Goal: Information Seeking & Learning: Learn about a topic

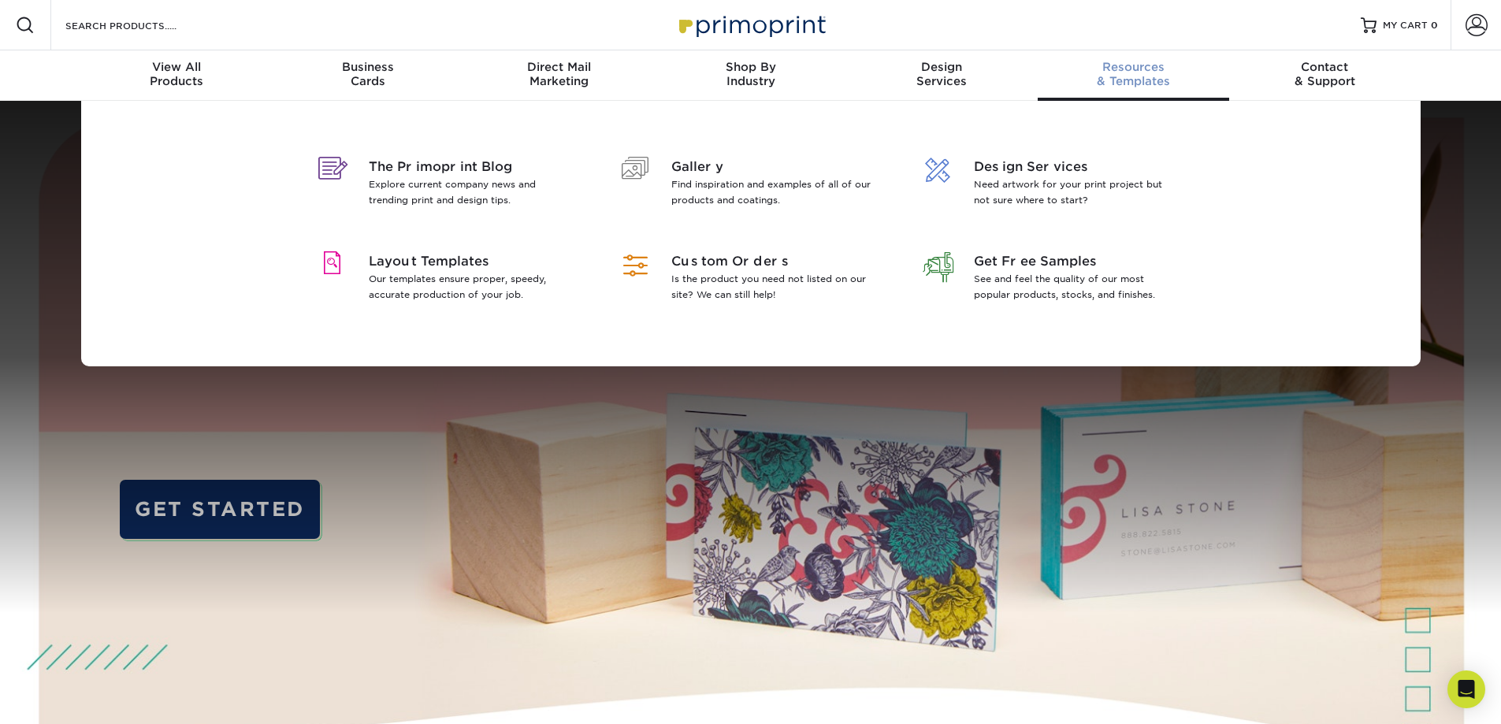
click at [1141, 73] on span "Resources" at bounding box center [1133, 67] width 191 height 14
click at [447, 258] on span "Layout Templates" at bounding box center [471, 261] width 204 height 19
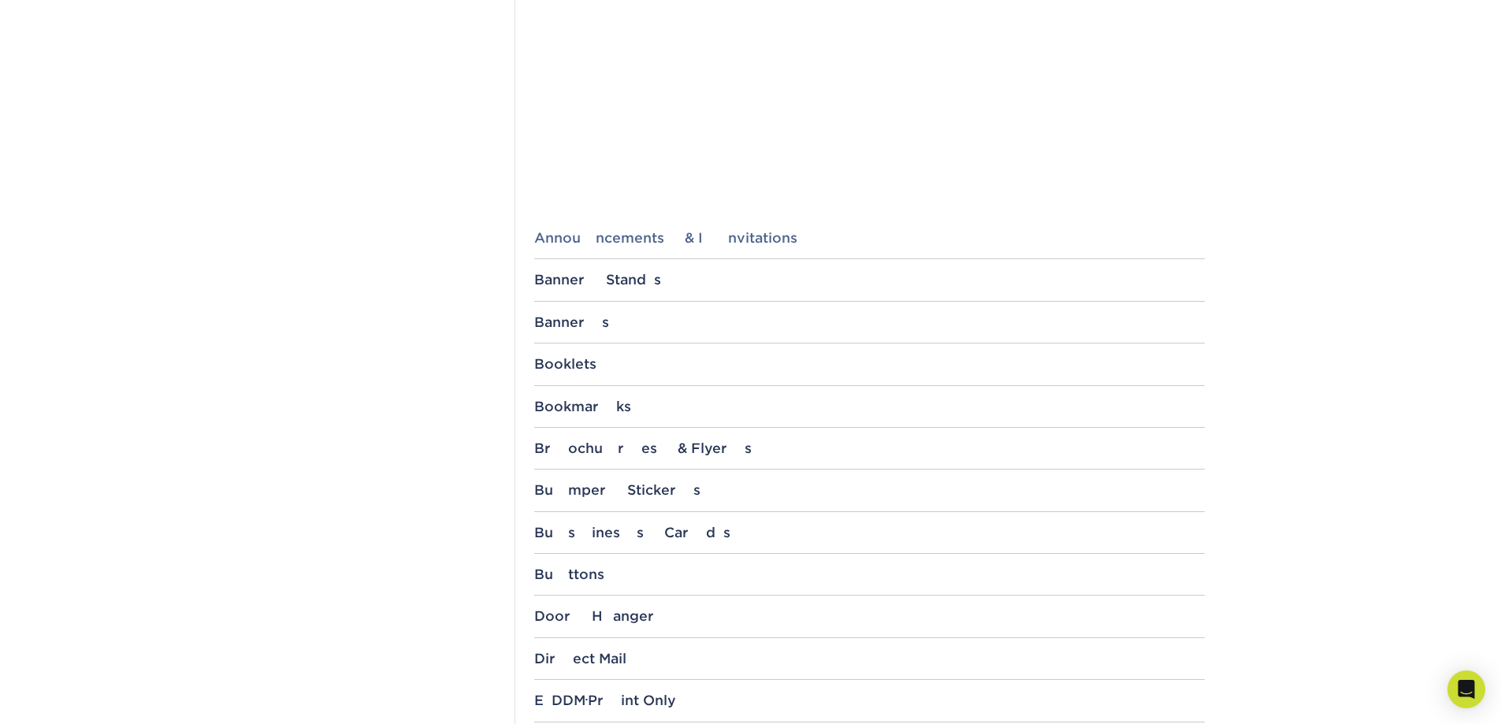
scroll to position [473, 0]
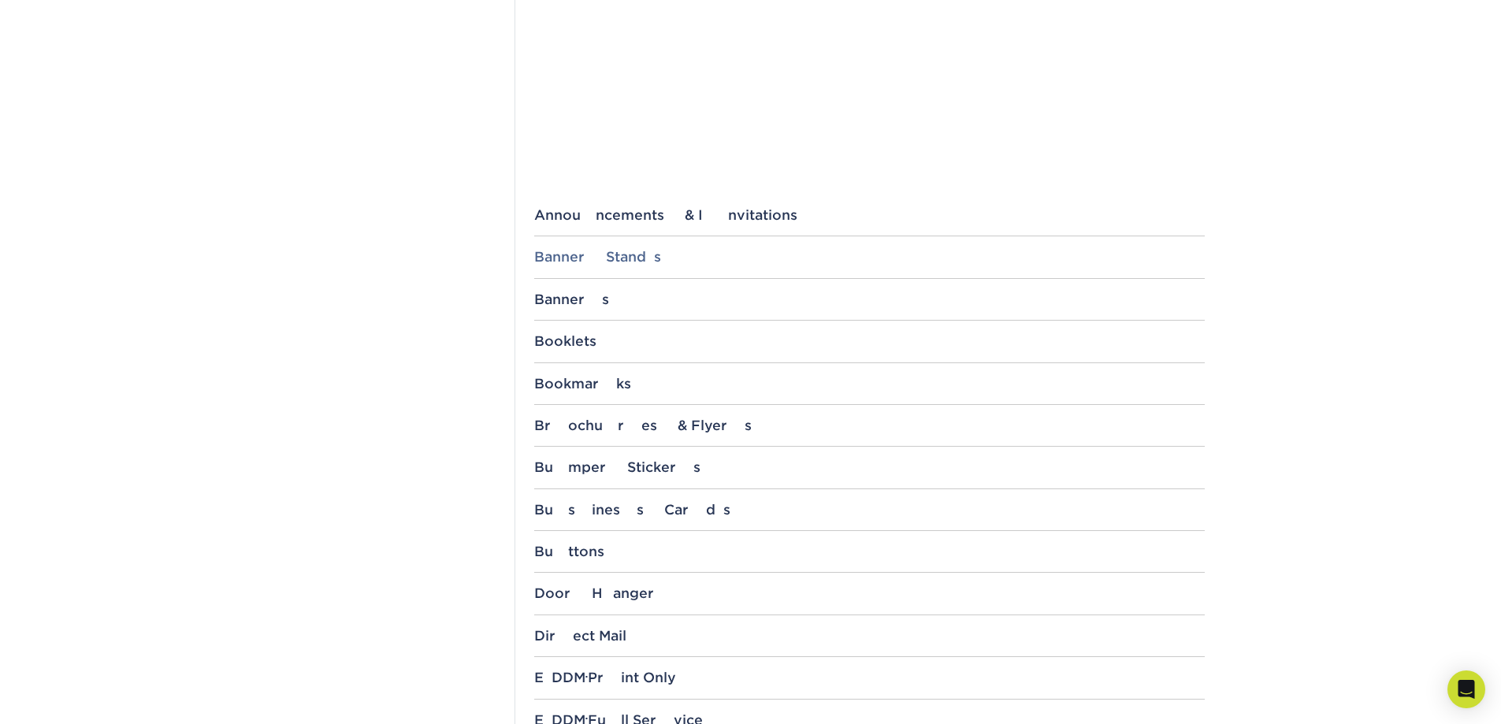
click at [609, 250] on div "Banner Stands" at bounding box center [869, 257] width 671 height 16
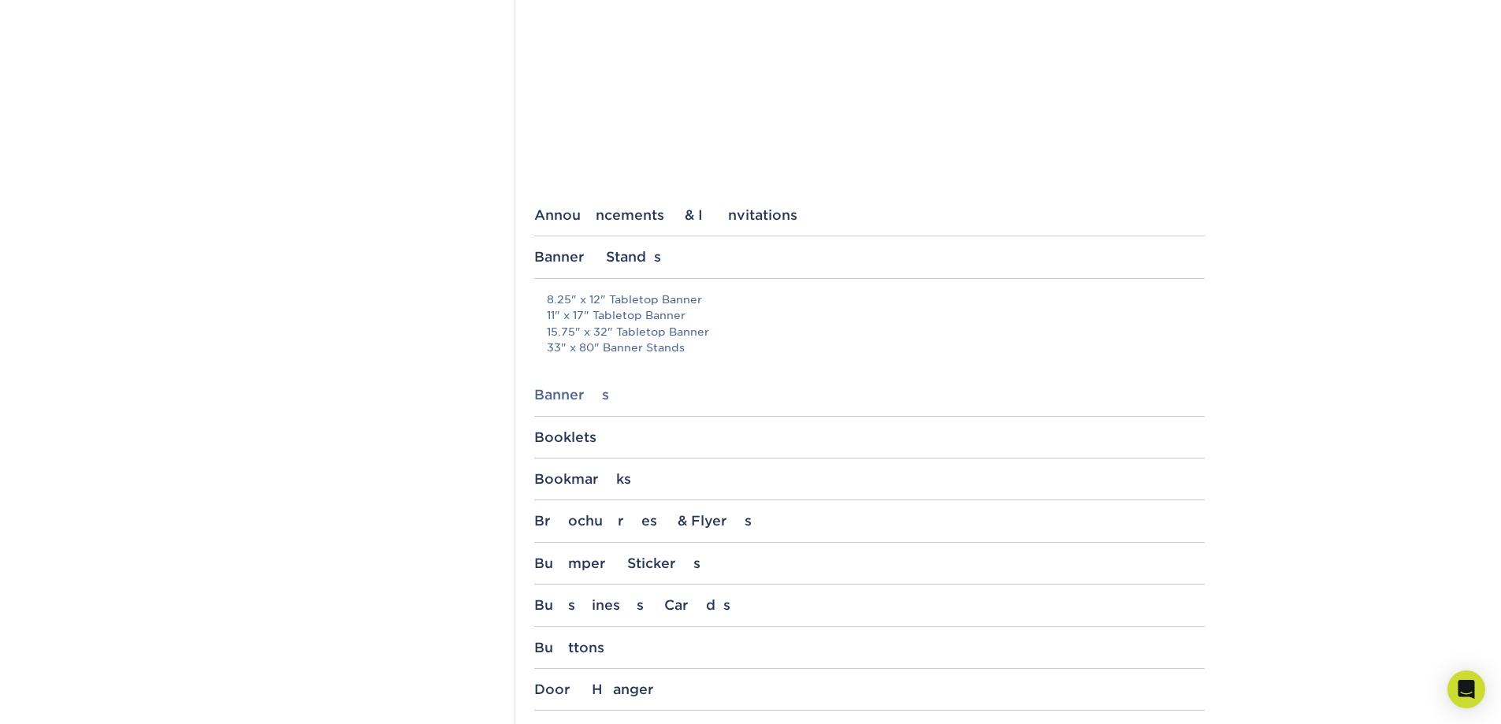
click at [558, 398] on div "Banners" at bounding box center [869, 395] width 671 height 16
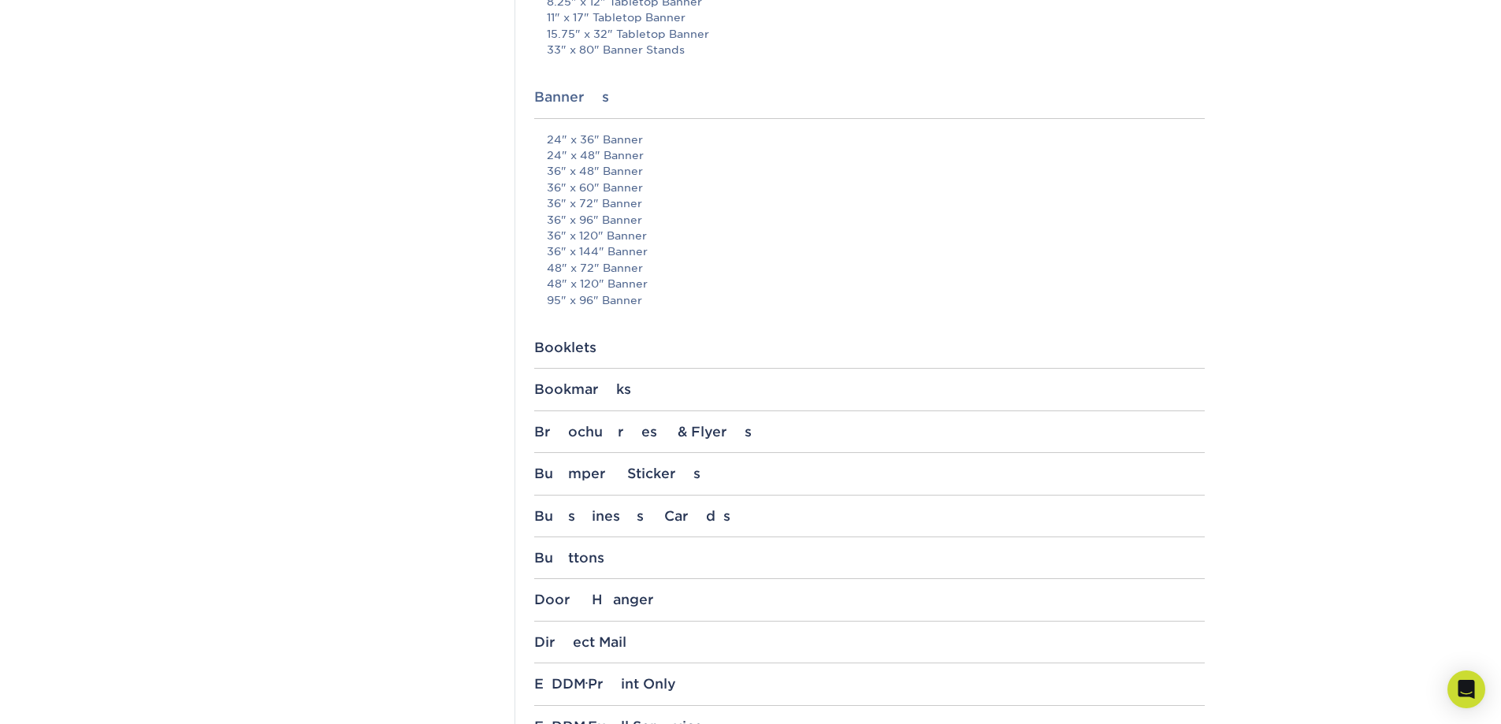
scroll to position [867, 0]
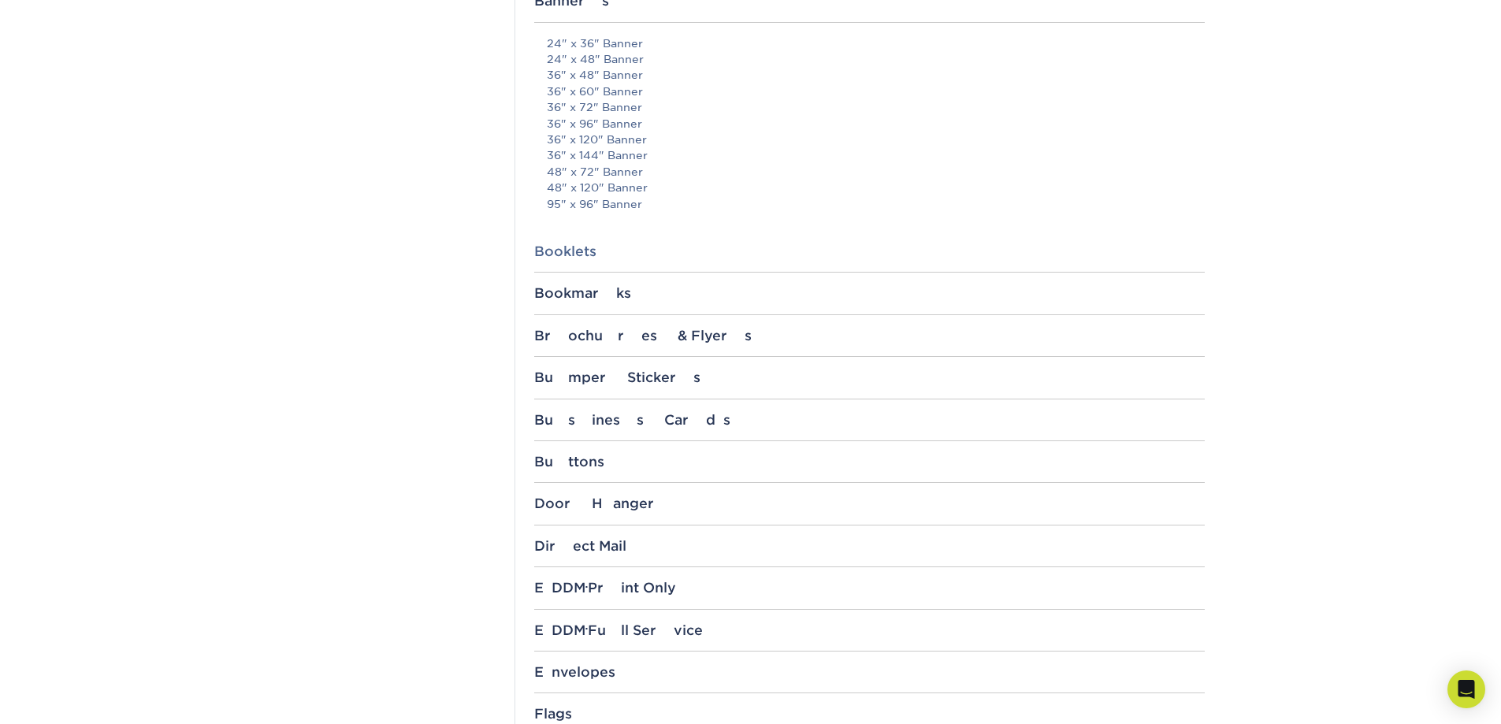
click at [587, 247] on div "Booklets" at bounding box center [869, 252] width 671 height 16
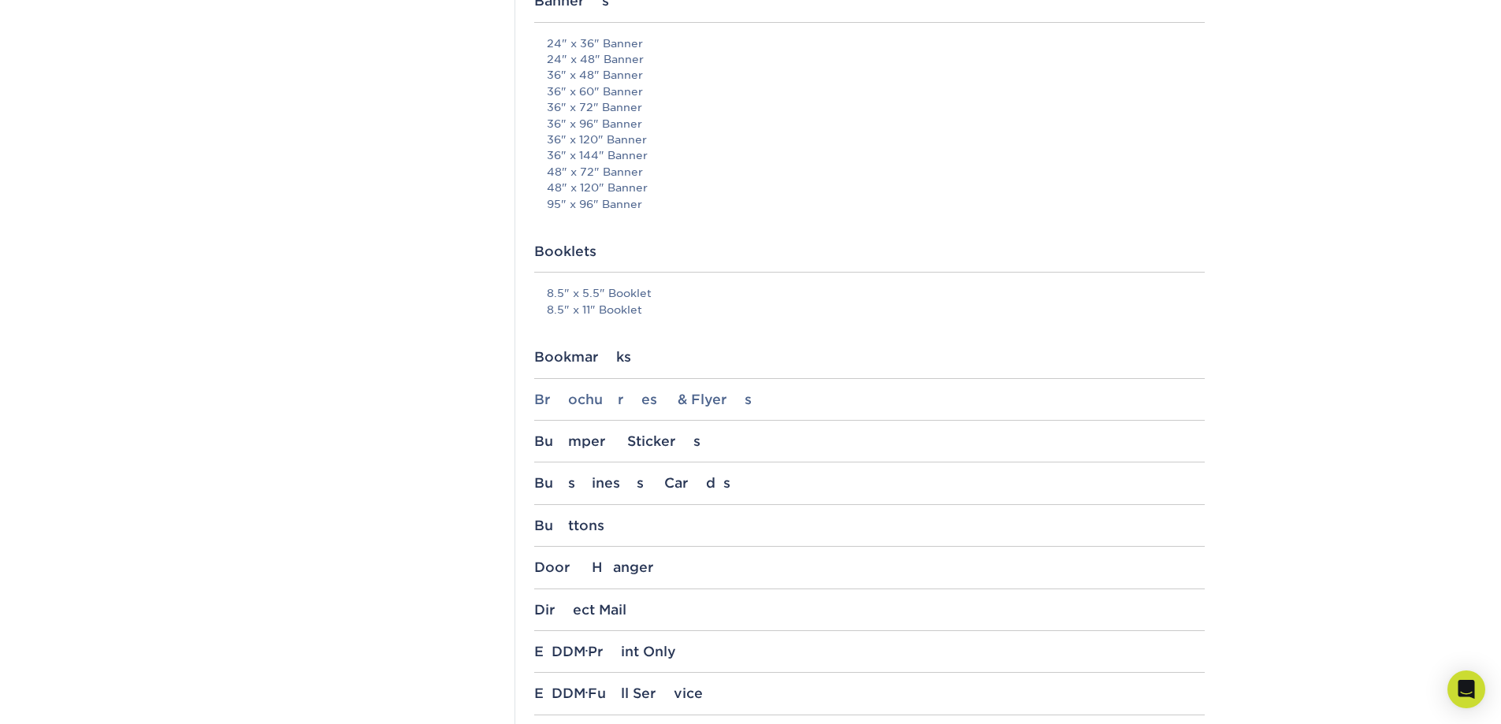
click at [586, 403] on div "Brochures & Flyers" at bounding box center [869, 400] width 671 height 16
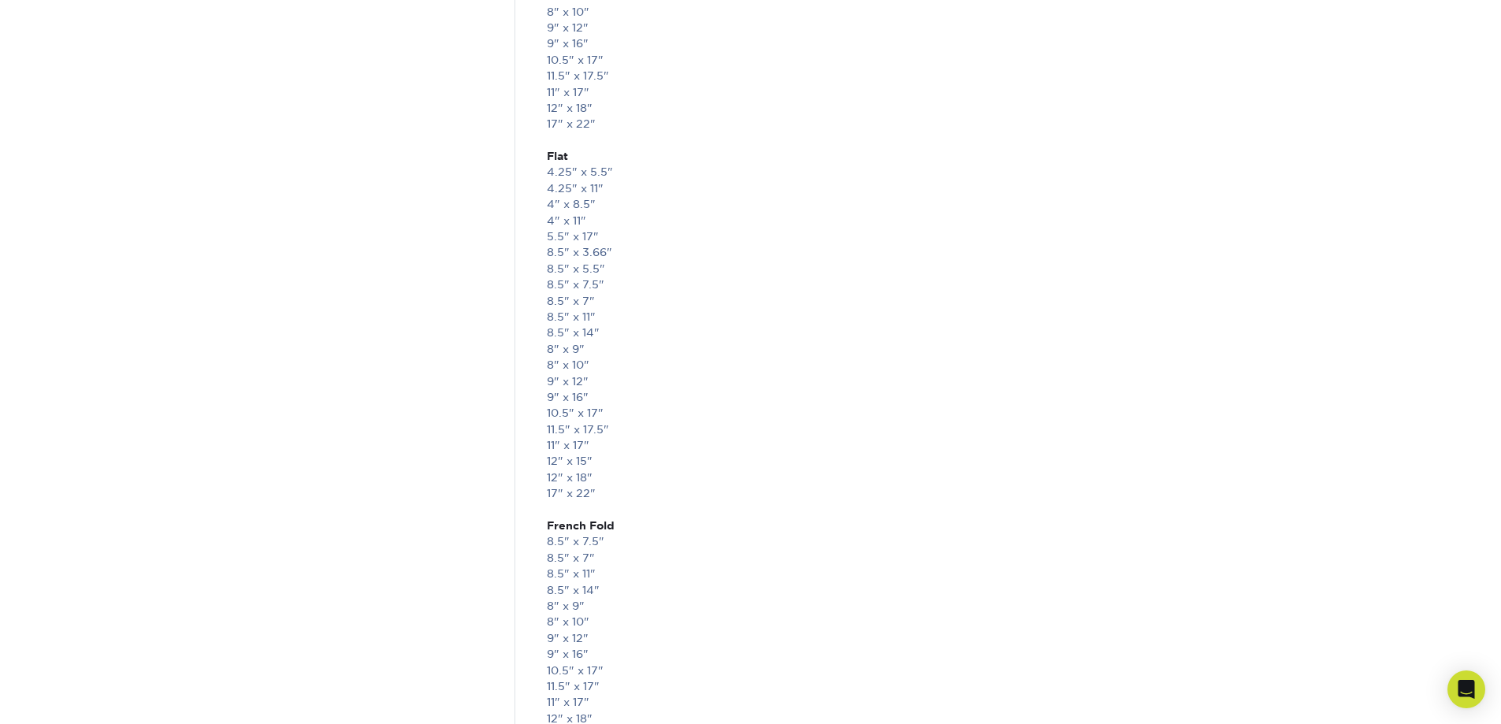
scroll to position [2522, 0]
click at [574, 361] on link "8.5" x 11"" at bounding box center [571, 361] width 49 height 13
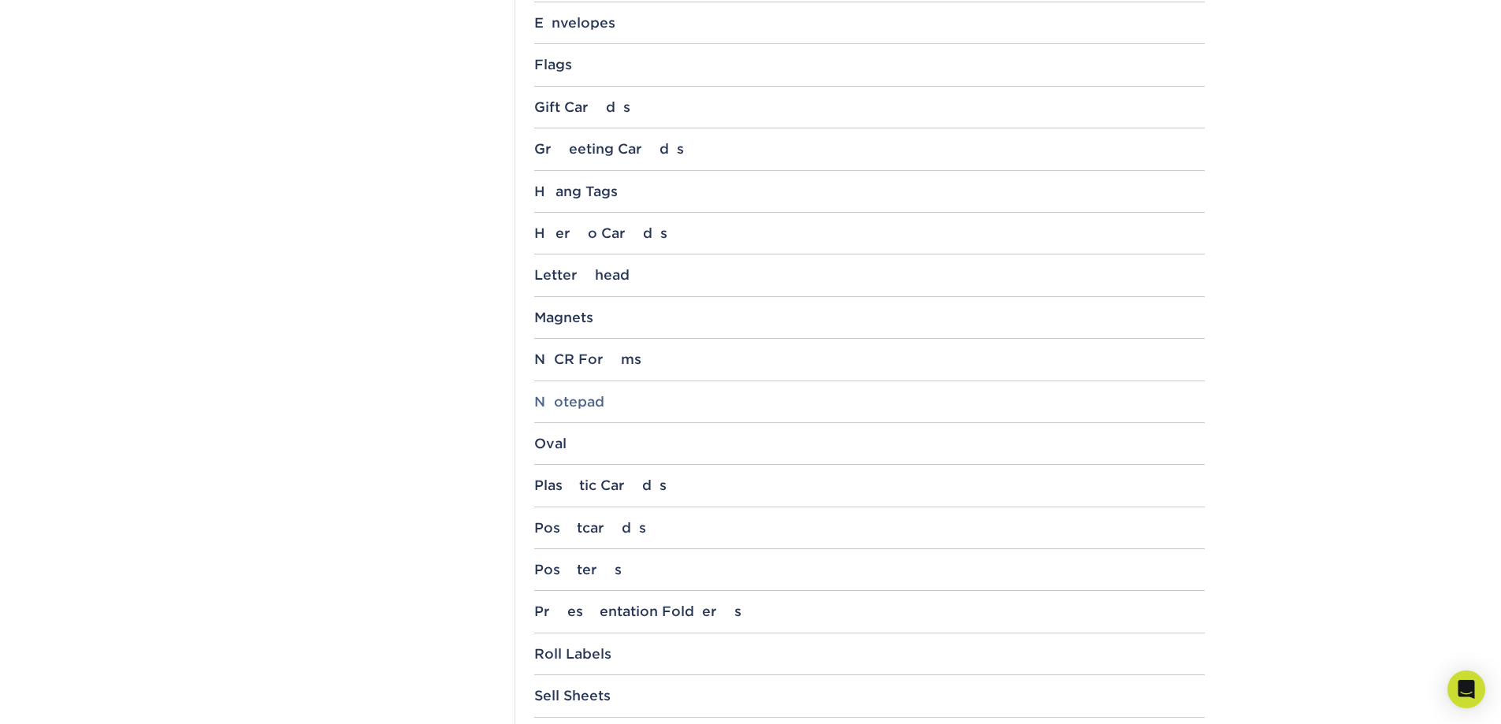
scroll to position [4807, 0]
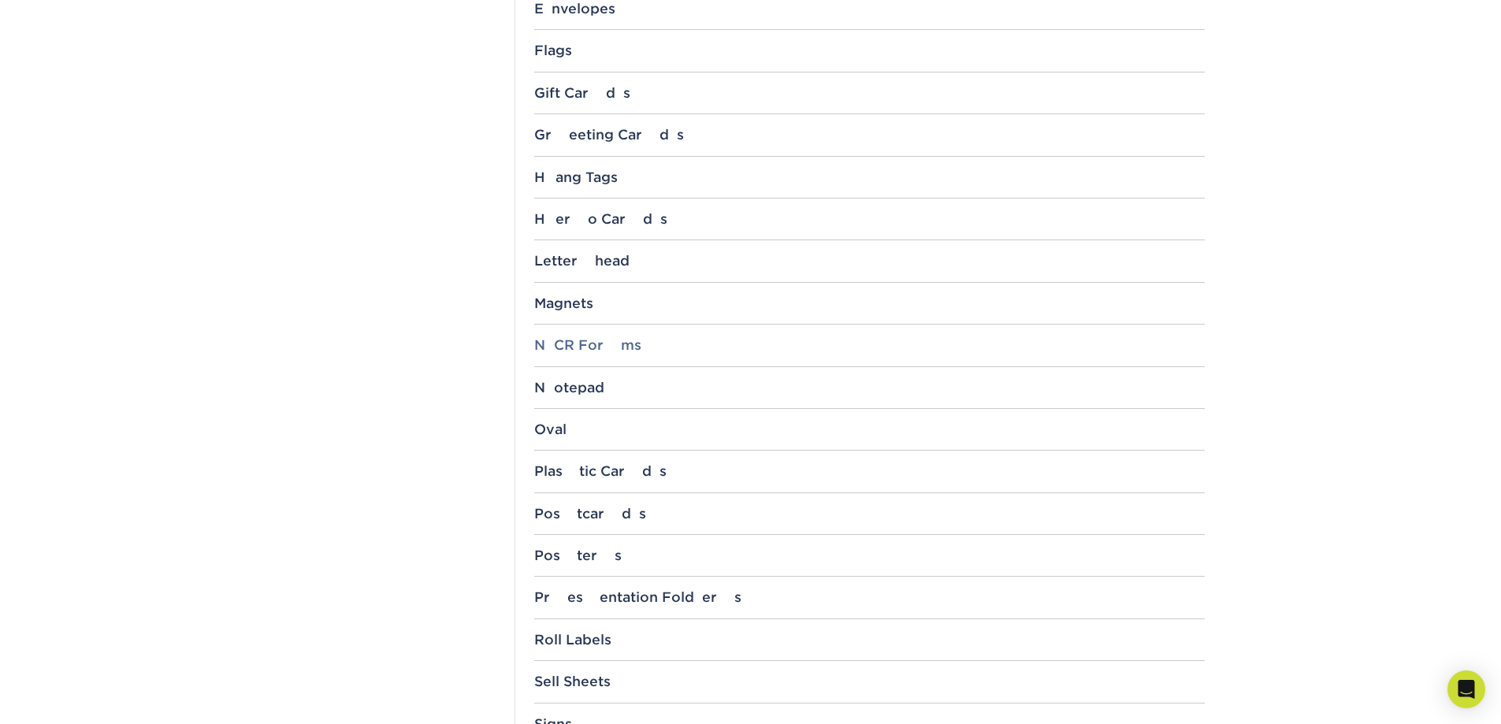
click at [574, 344] on div "NCR Forms" at bounding box center [869, 345] width 671 height 16
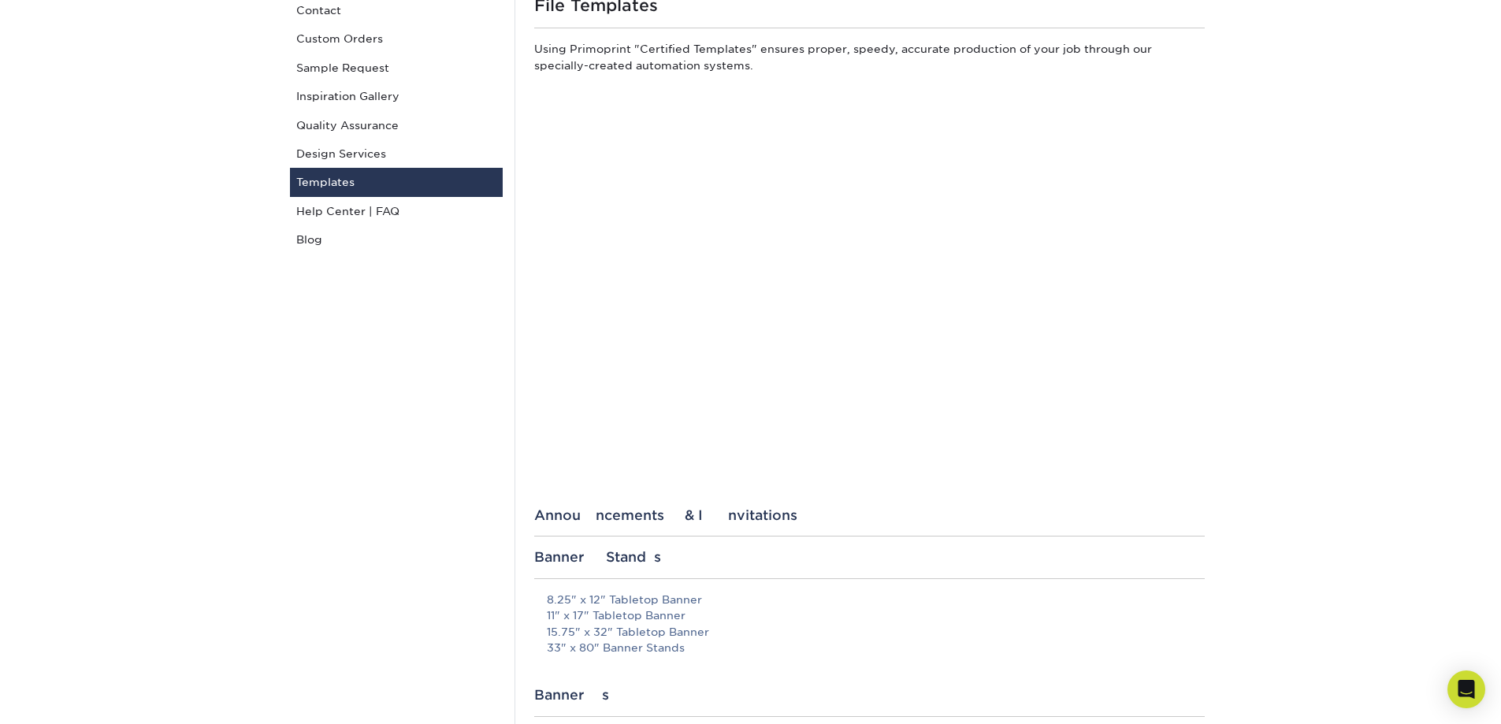
scroll to position [0, 0]
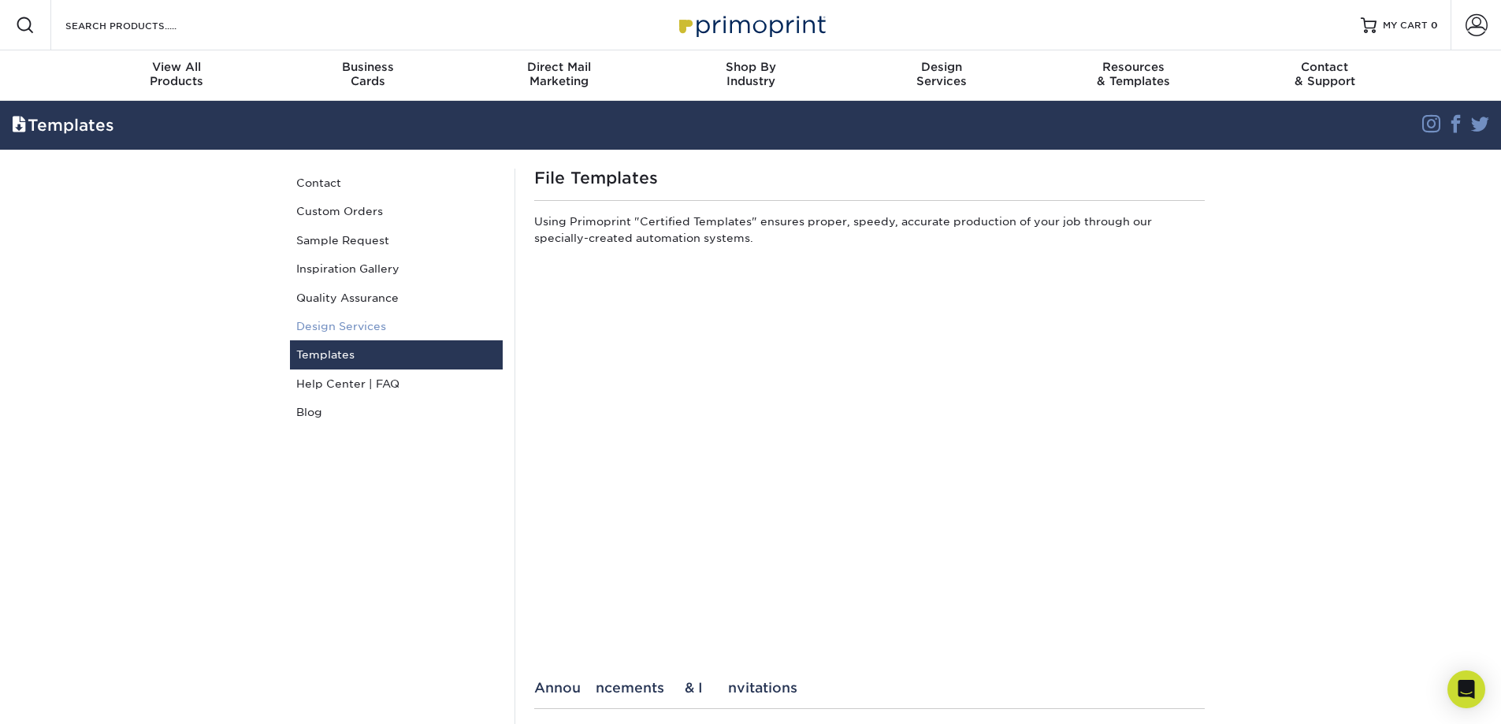
click at [359, 322] on link "Design Services" at bounding box center [396, 326] width 213 height 28
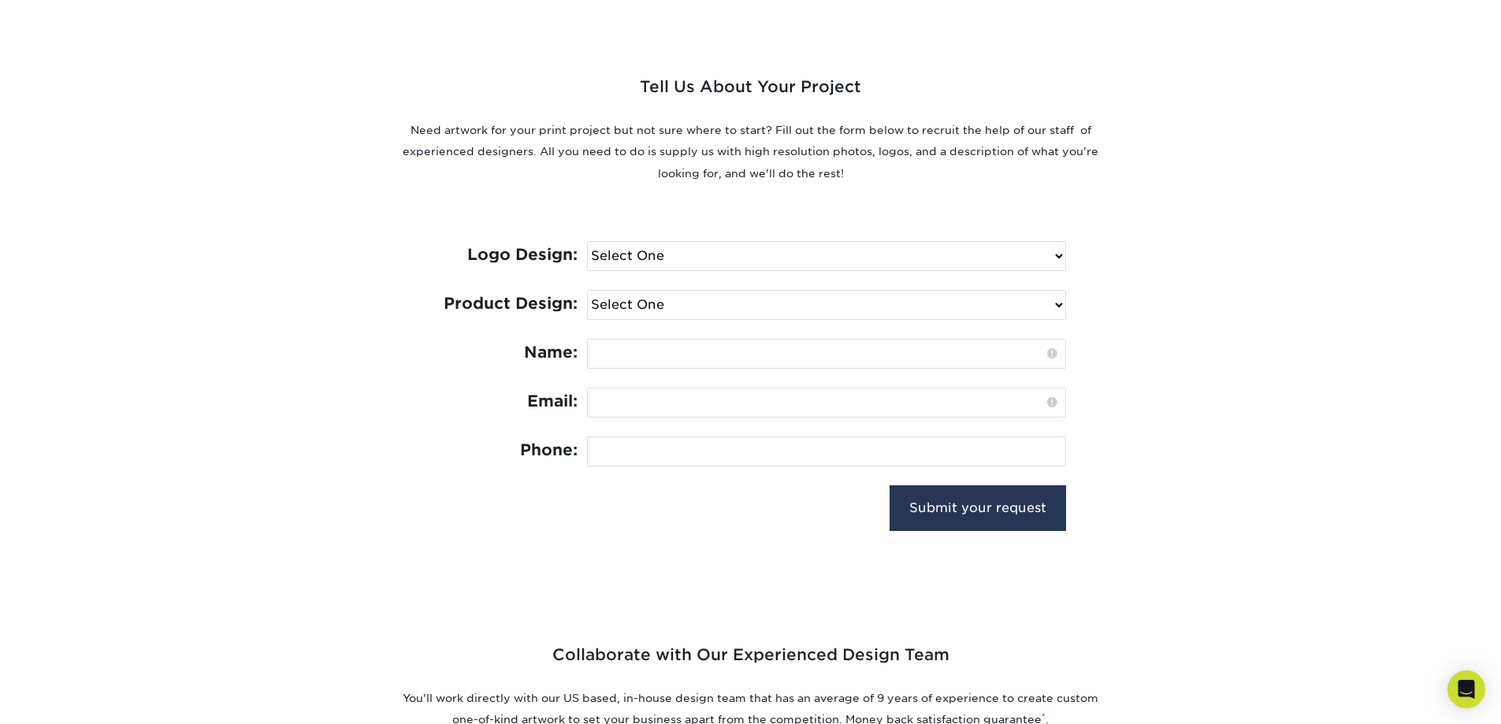
scroll to position [552, 0]
click at [931, 251] on select "Select One I need a logo design: $300 No thank you" at bounding box center [827, 254] width 478 height 28
click at [374, 186] on div "Tell Us About Your Project Need artwork for your print project but not sure whe…" at bounding box center [751, 280] width 946 height 568
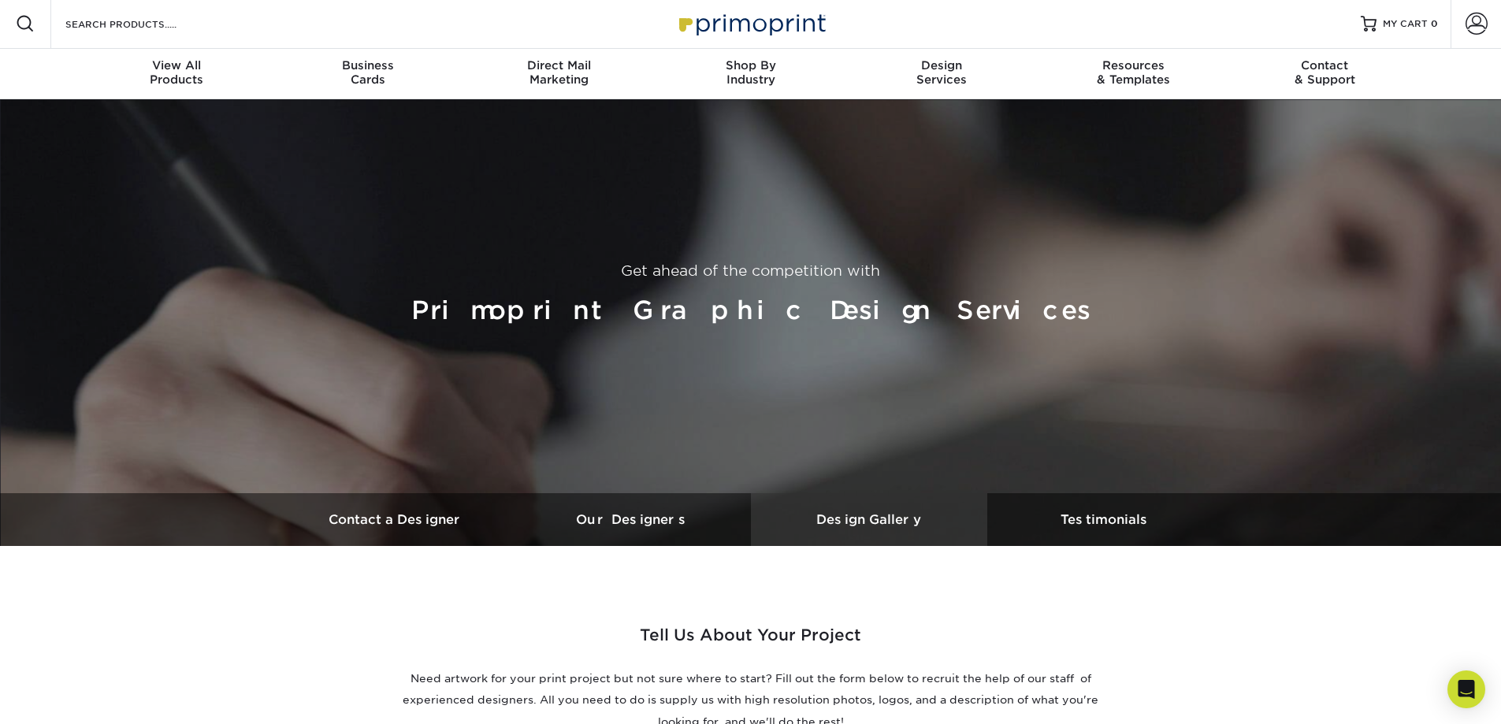
scroll to position [0, 0]
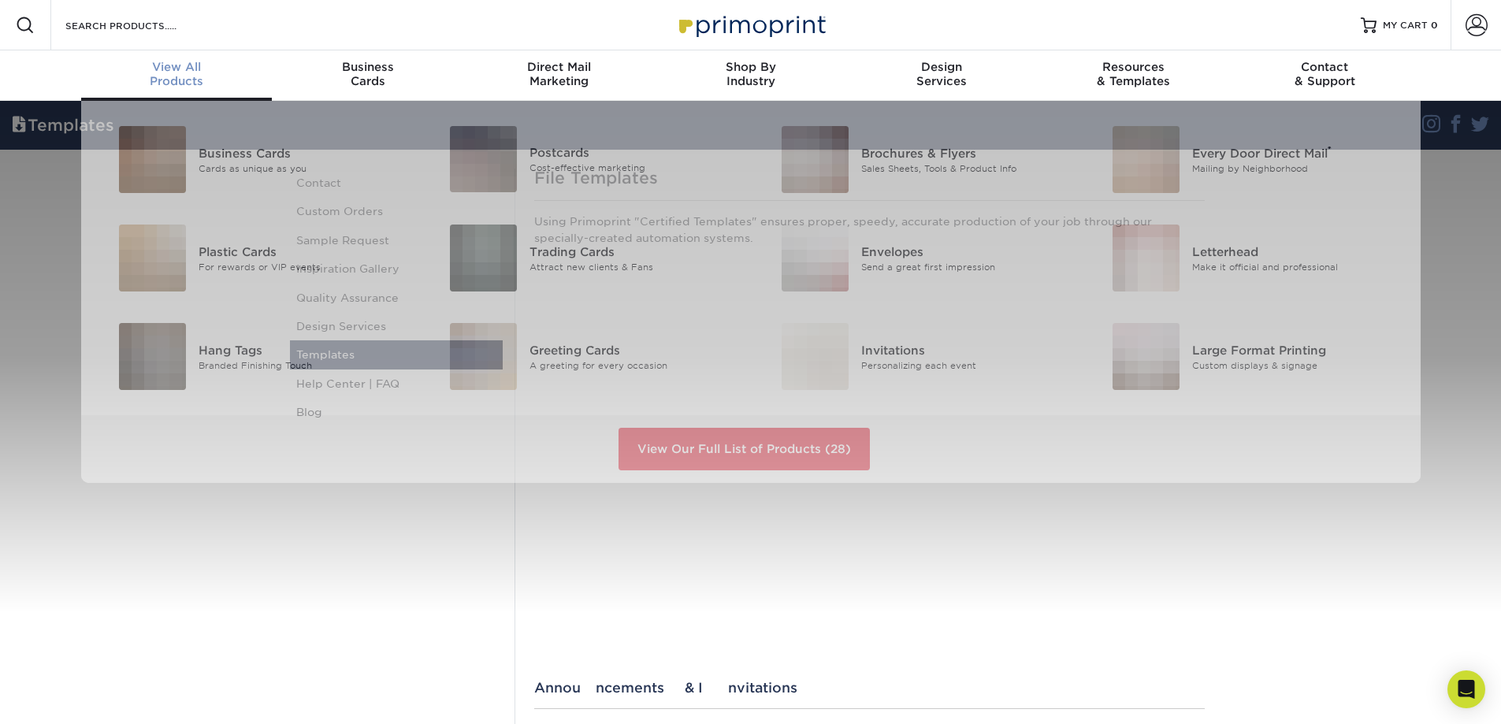
click at [185, 75] on div "View All Products" at bounding box center [176, 74] width 191 height 28
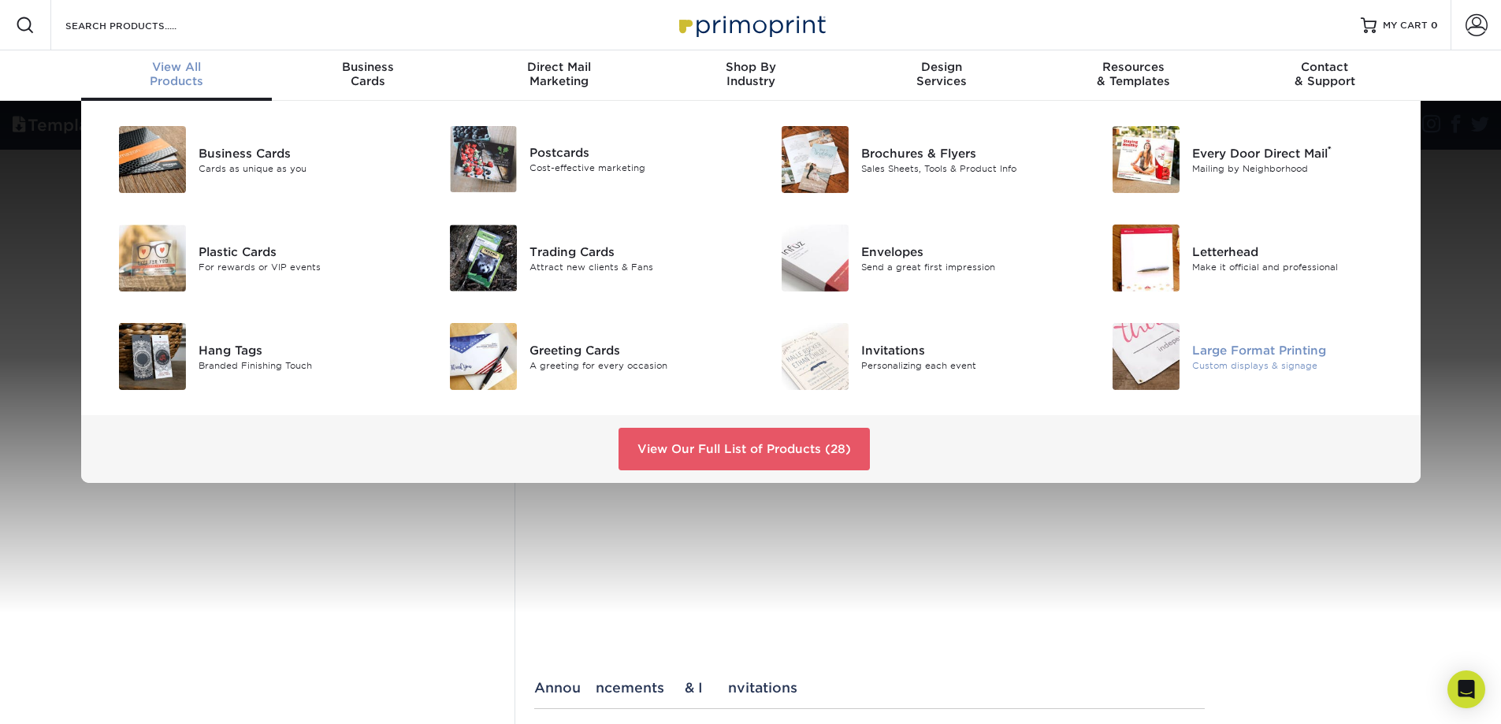
click at [1208, 363] on div "Custom displays & signage" at bounding box center [1296, 365] width 209 height 13
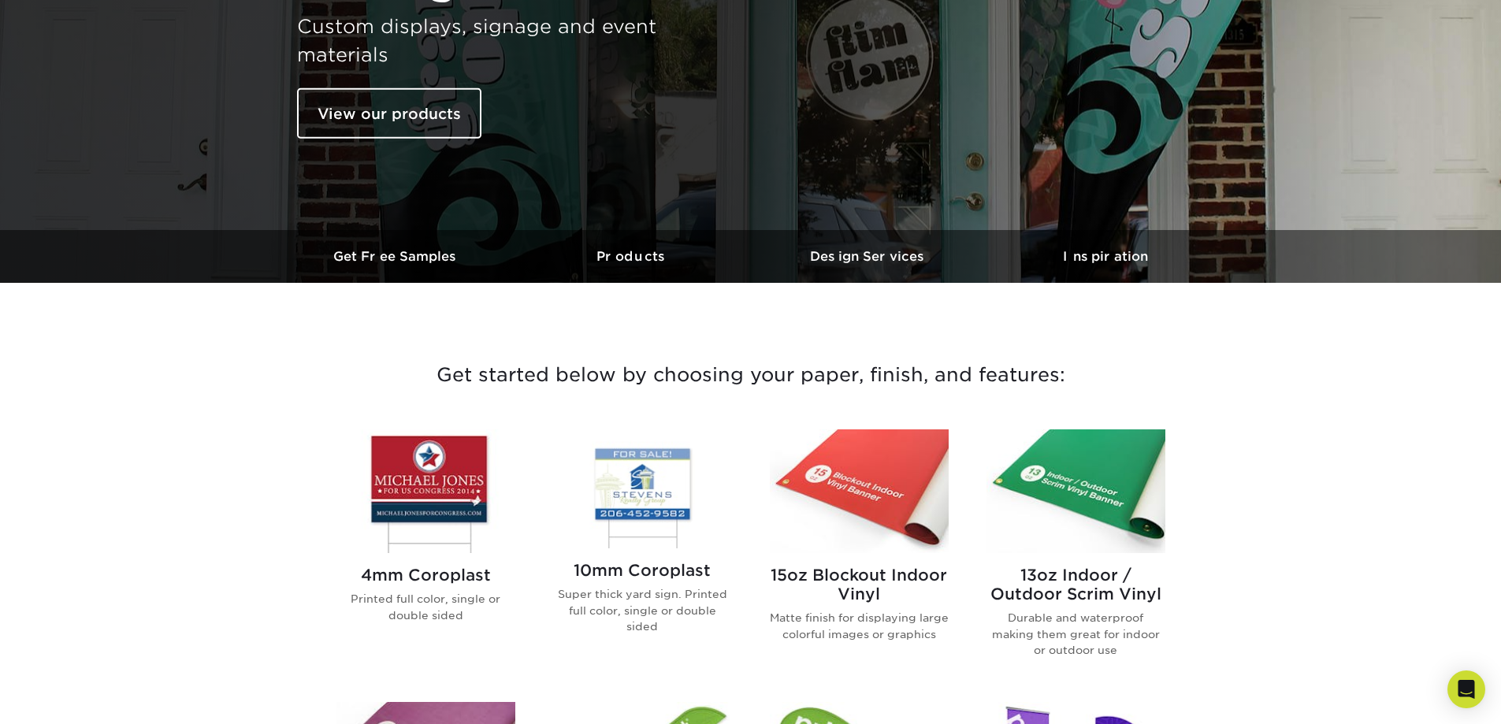
scroll to position [236, 0]
